Goal: Task Accomplishment & Management: Use online tool/utility

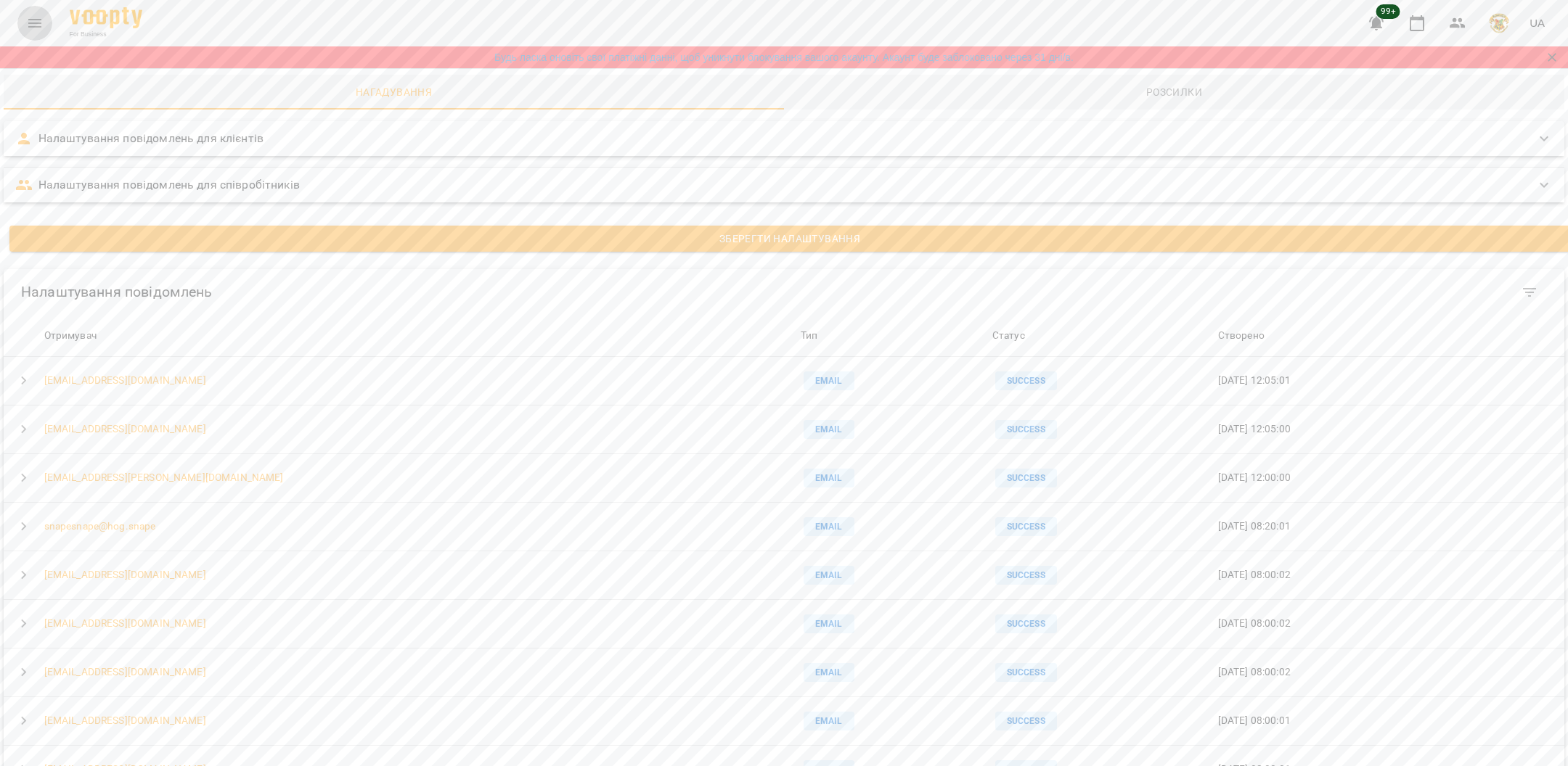
click at [28, 22] on icon "Menu" at bounding box center [34, 23] width 18 height 18
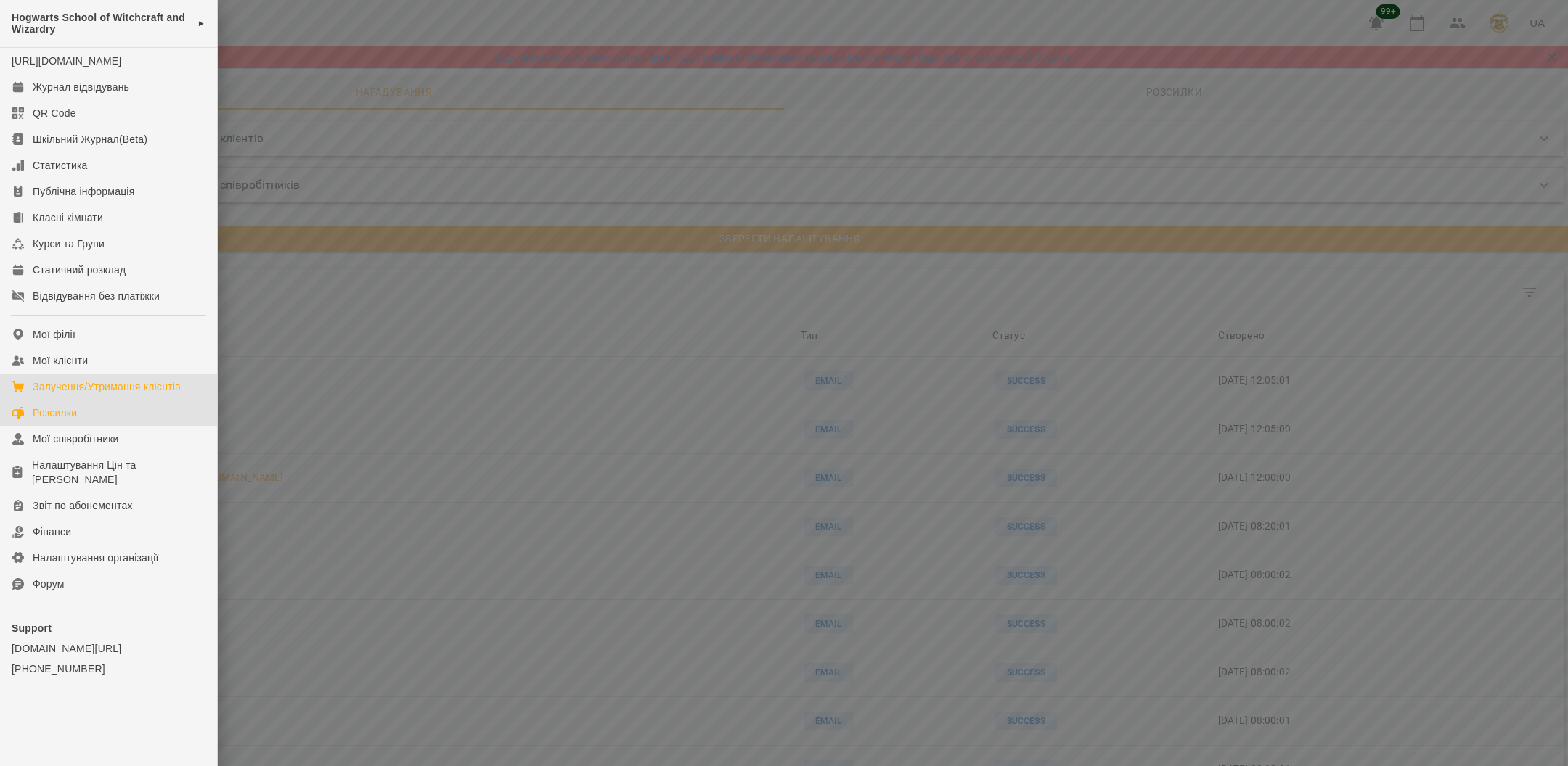
click at [93, 394] on div "Залучення/Утримання клієнтів" at bounding box center [107, 386] width 148 height 14
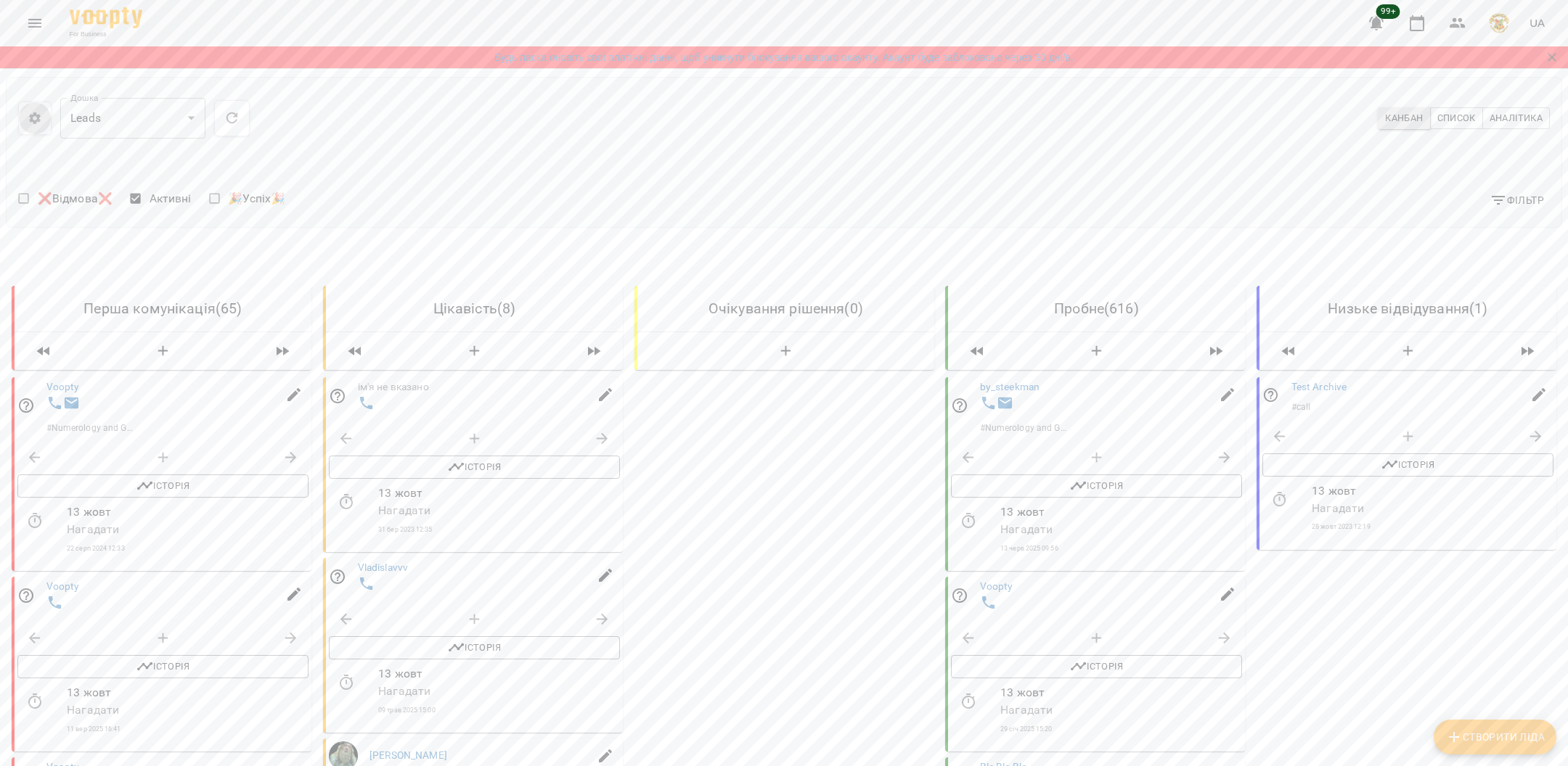
click at [34, 115] on icon "button" at bounding box center [34, 118] width 11 height 11
click at [105, 123] on span "Налаштування" at bounding box center [138, 124] width 136 height 18
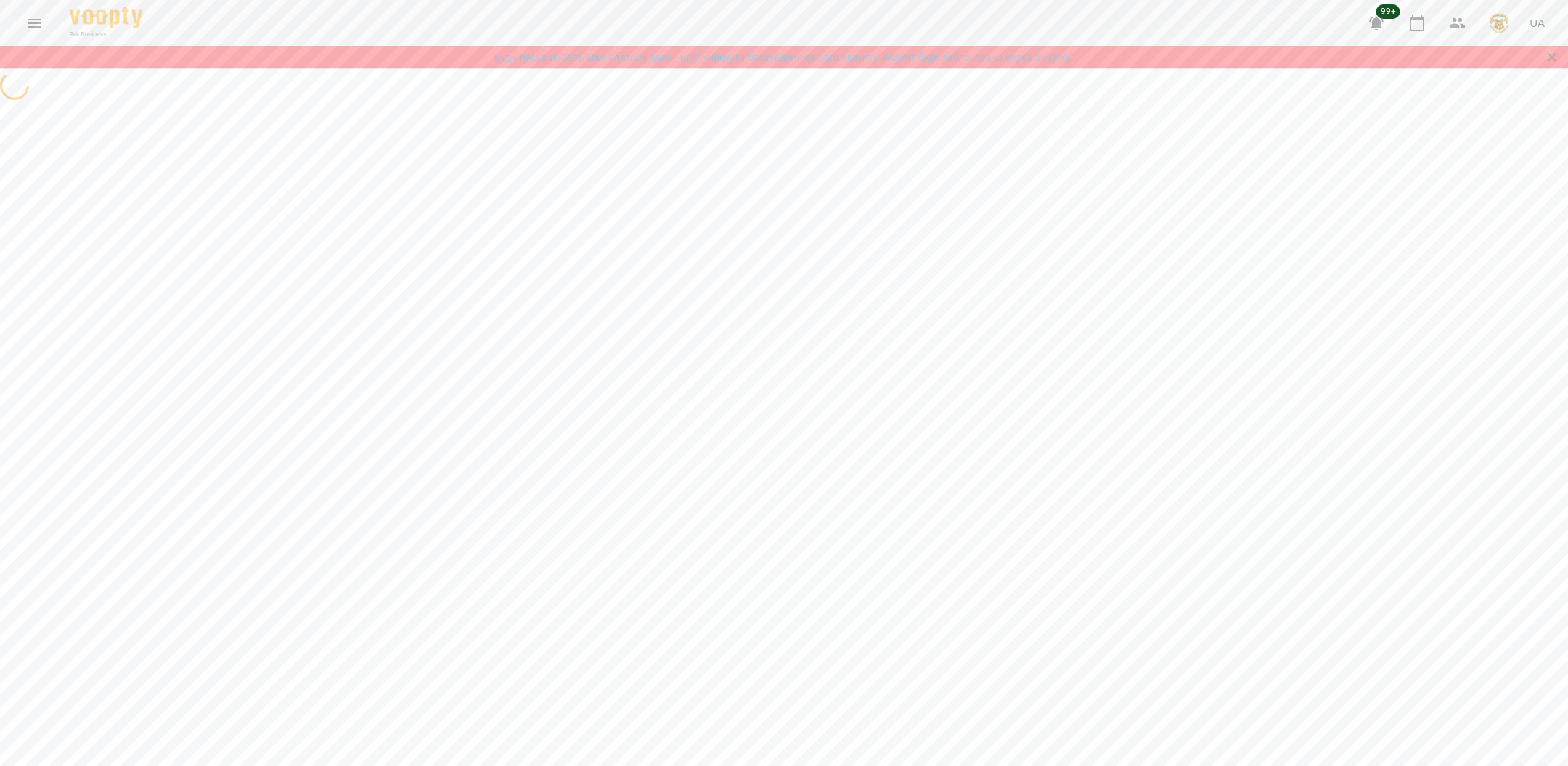
select select "******"
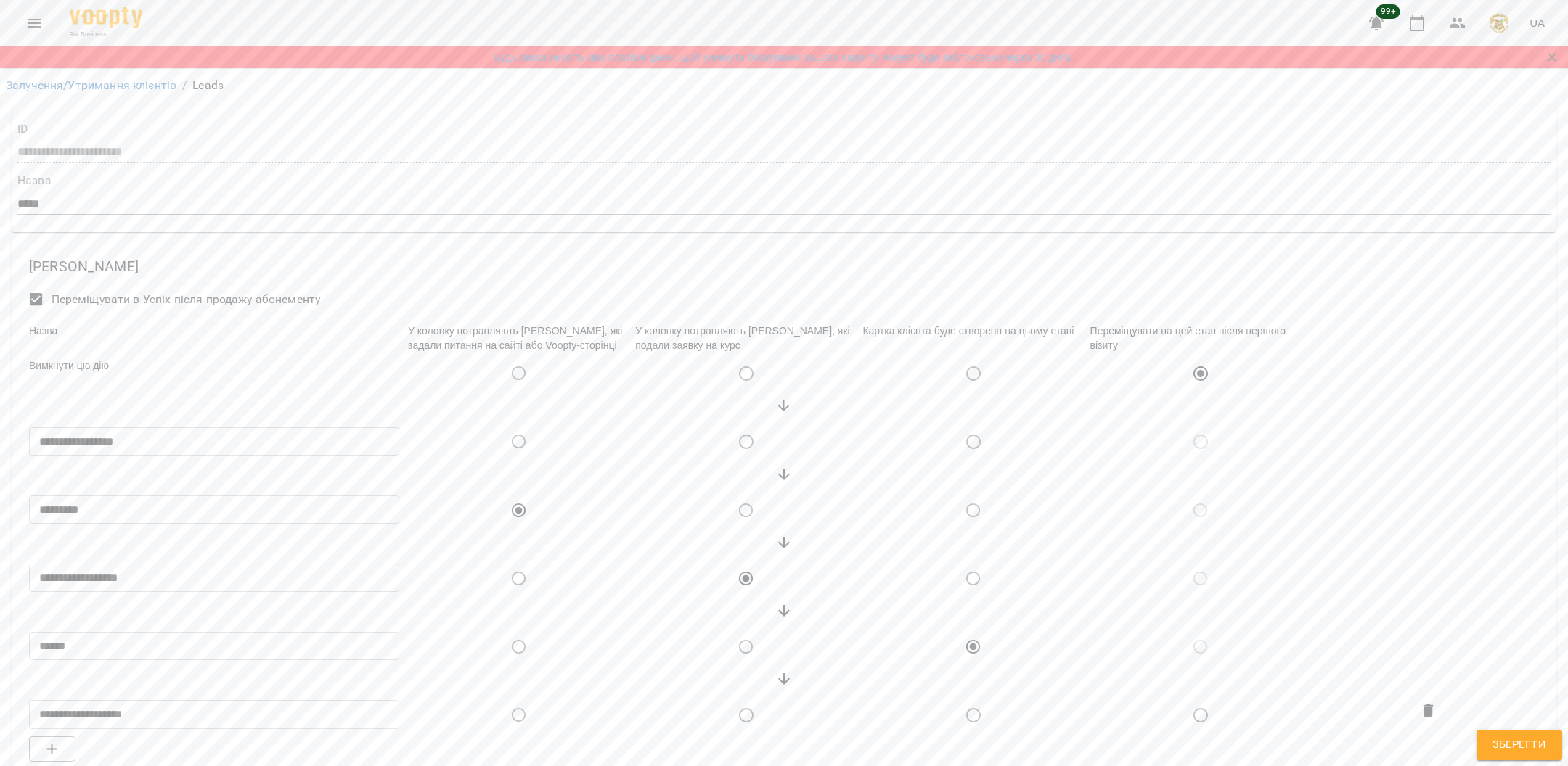
scroll to position [124, 0]
click at [1362, 629] on div at bounding box center [1428, 647] width 227 height 37
